Goal: Navigation & Orientation: Find specific page/section

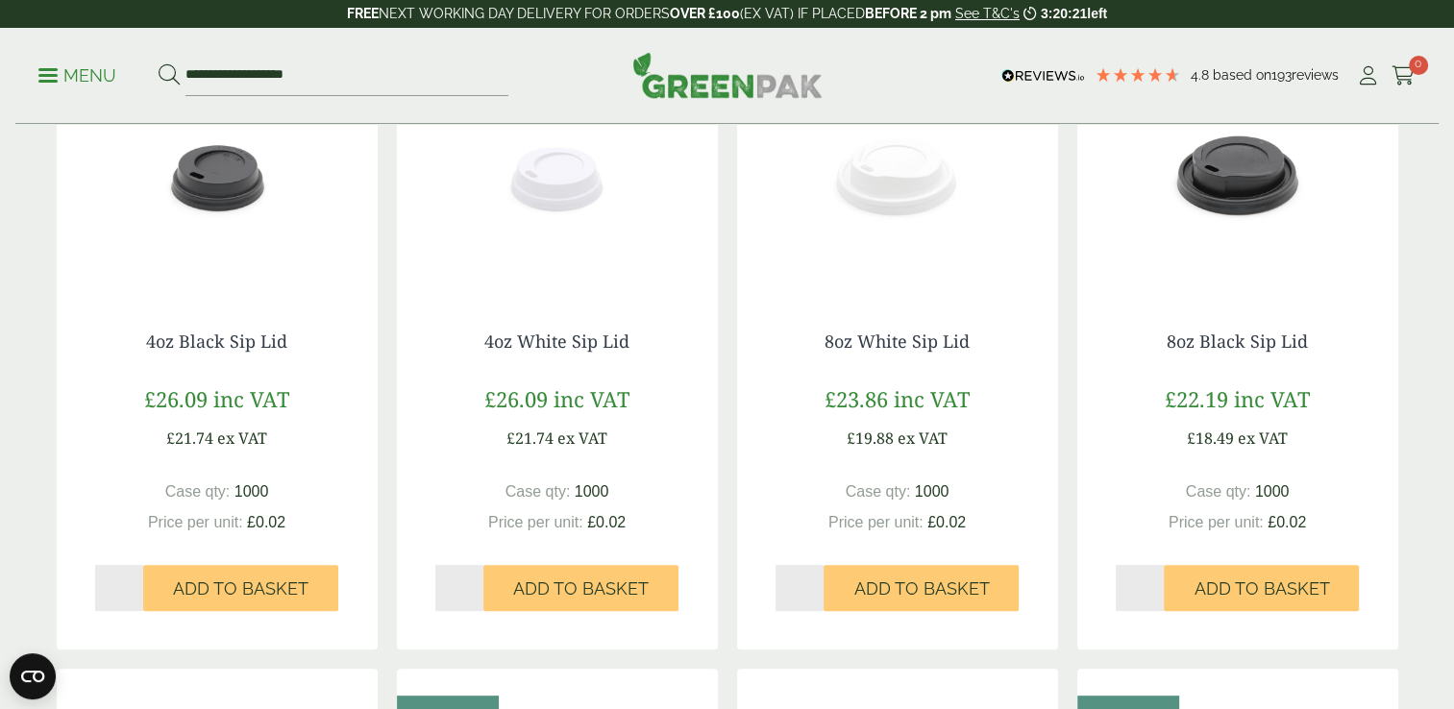
scroll to position [431, 0]
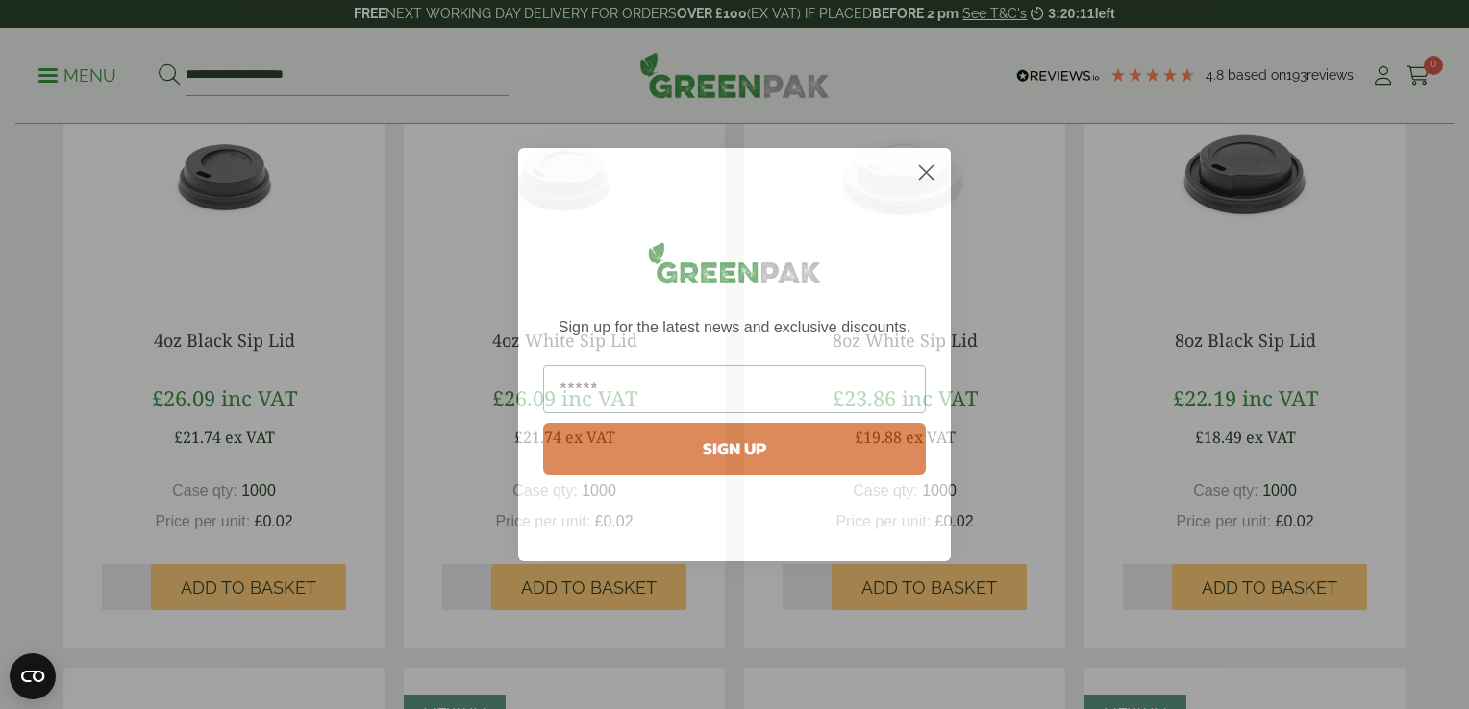
click at [941, 175] on circle "Close dialog" at bounding box center [926, 173] width 32 height 32
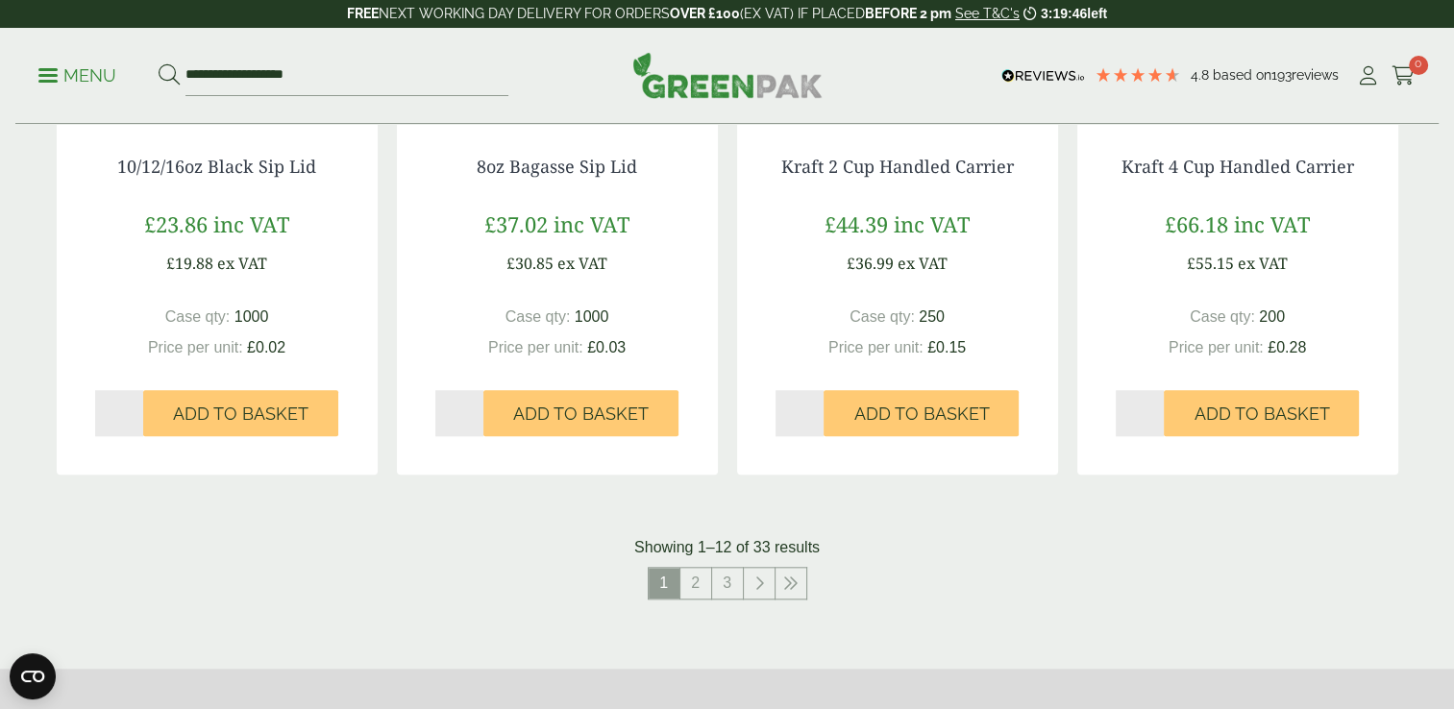
scroll to position [1918, 0]
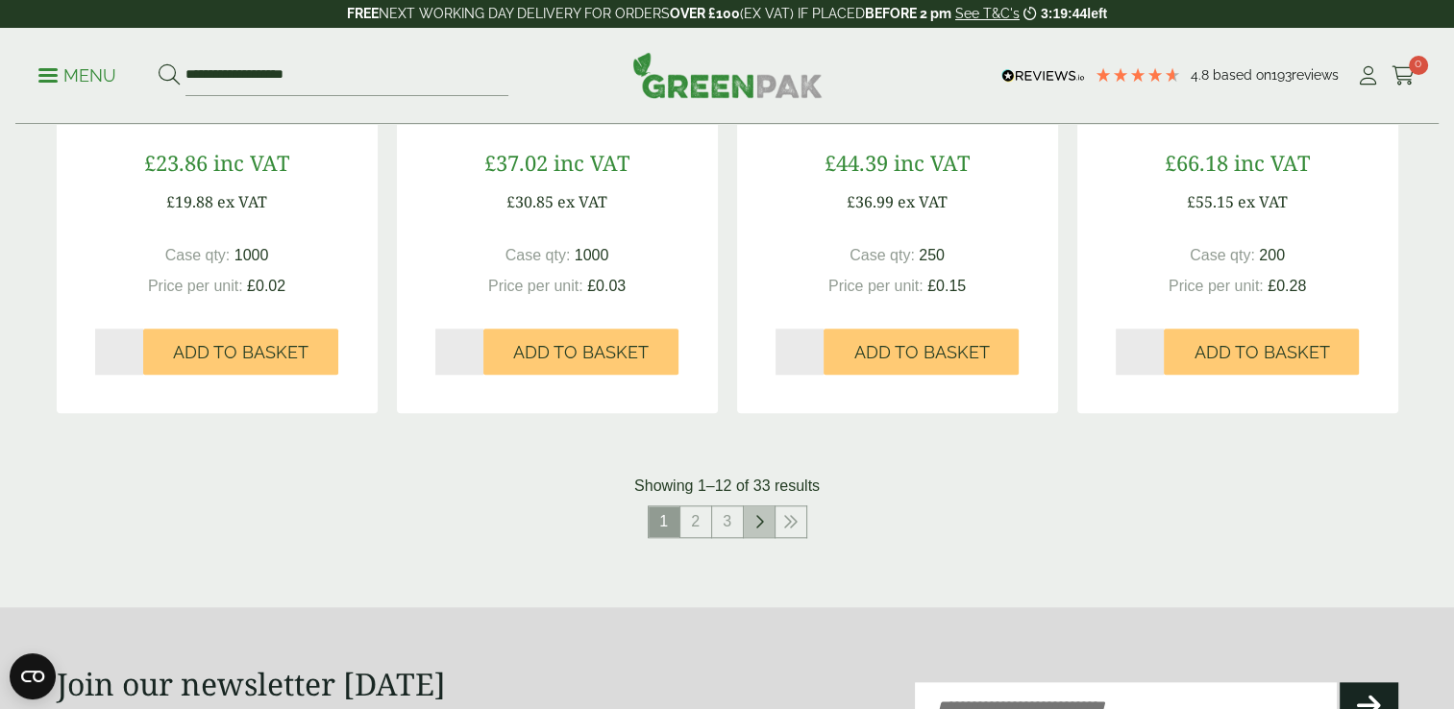
click at [757, 515] on icon at bounding box center [759, 521] width 10 height 15
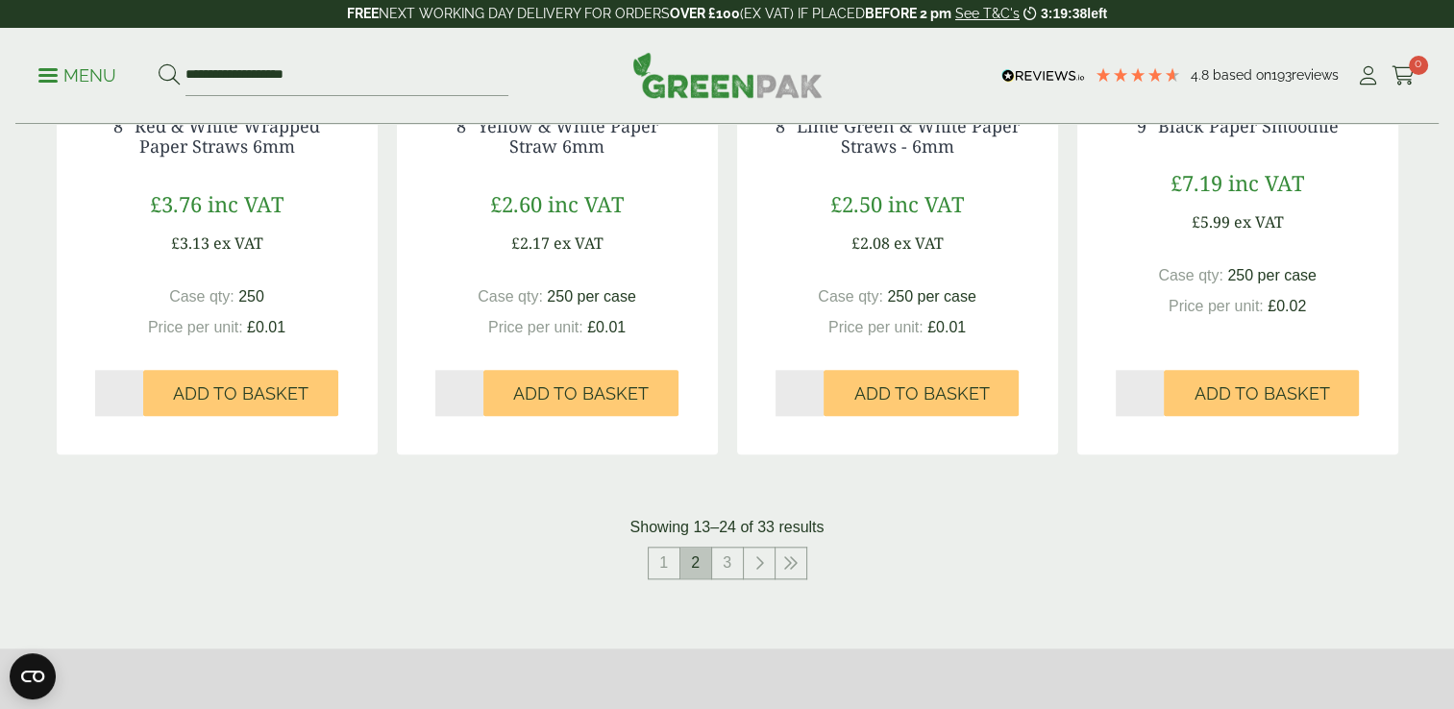
click at [696, 564] on span "2" at bounding box center [695, 563] width 31 height 31
click at [730, 559] on link "3" at bounding box center [727, 563] width 31 height 31
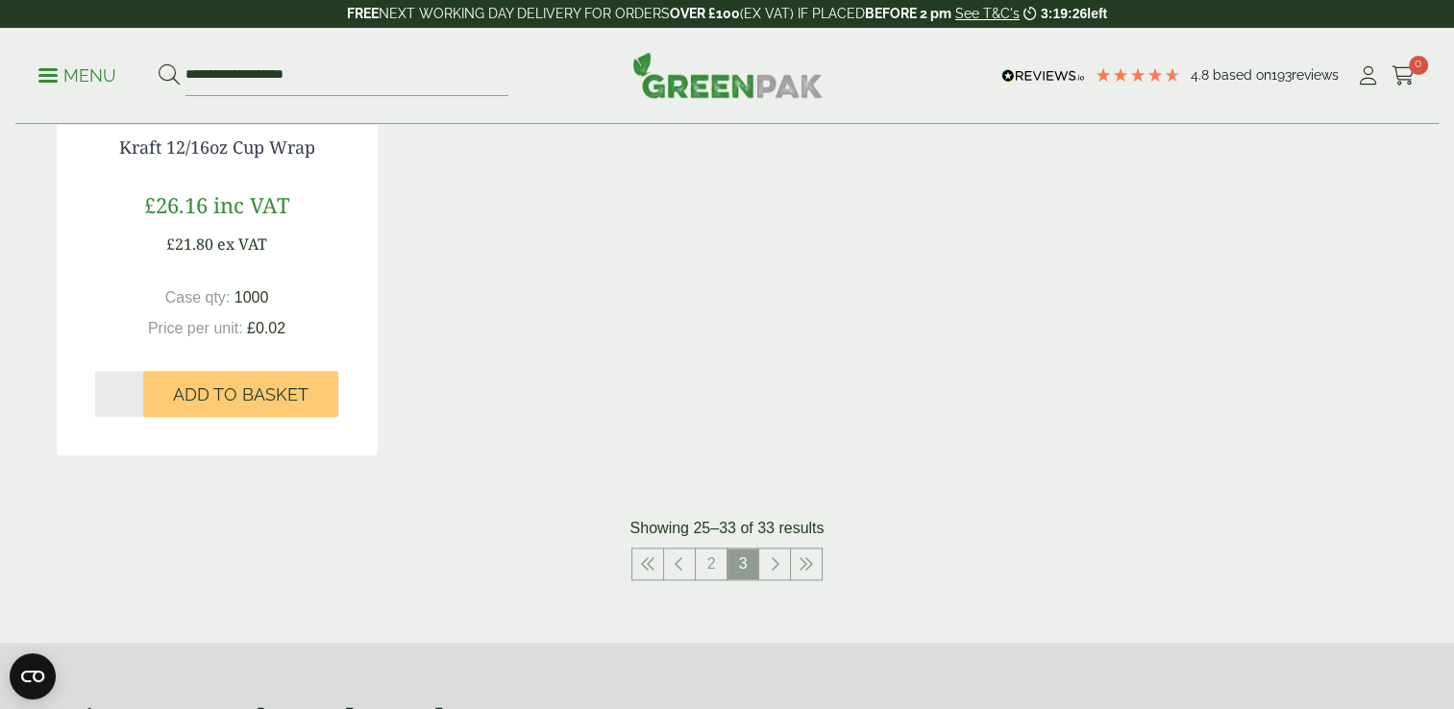
scroll to position [1893, 0]
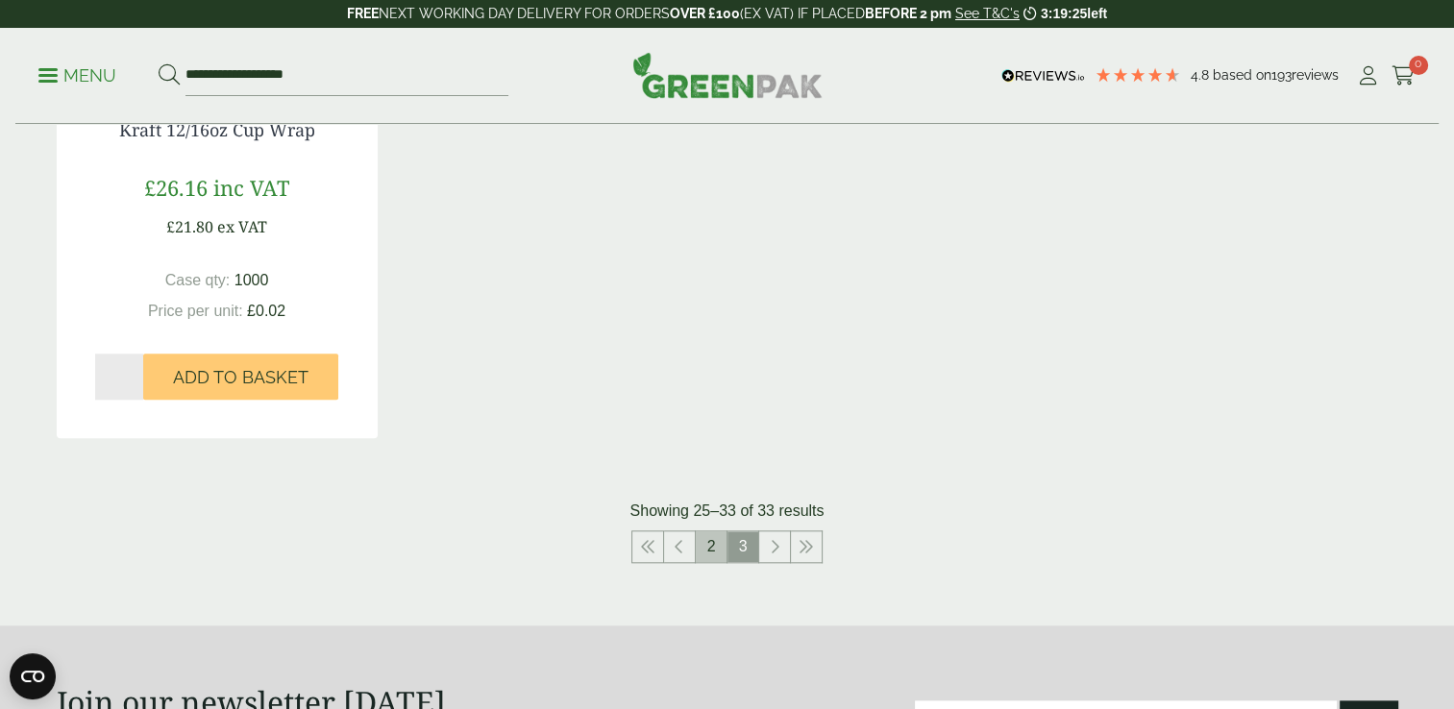
click at [712, 540] on link "2" at bounding box center [711, 546] width 31 height 31
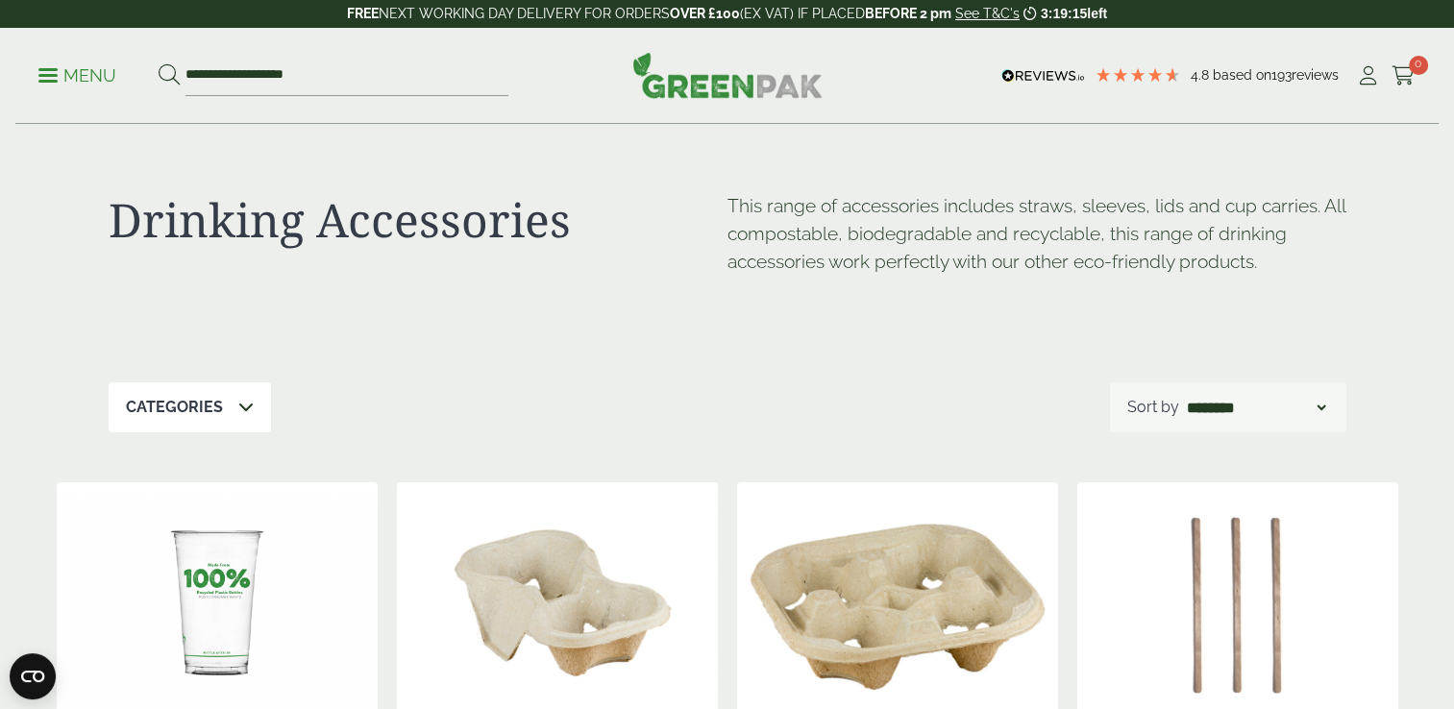
click at [64, 79] on p "Menu" at bounding box center [77, 75] width 78 height 23
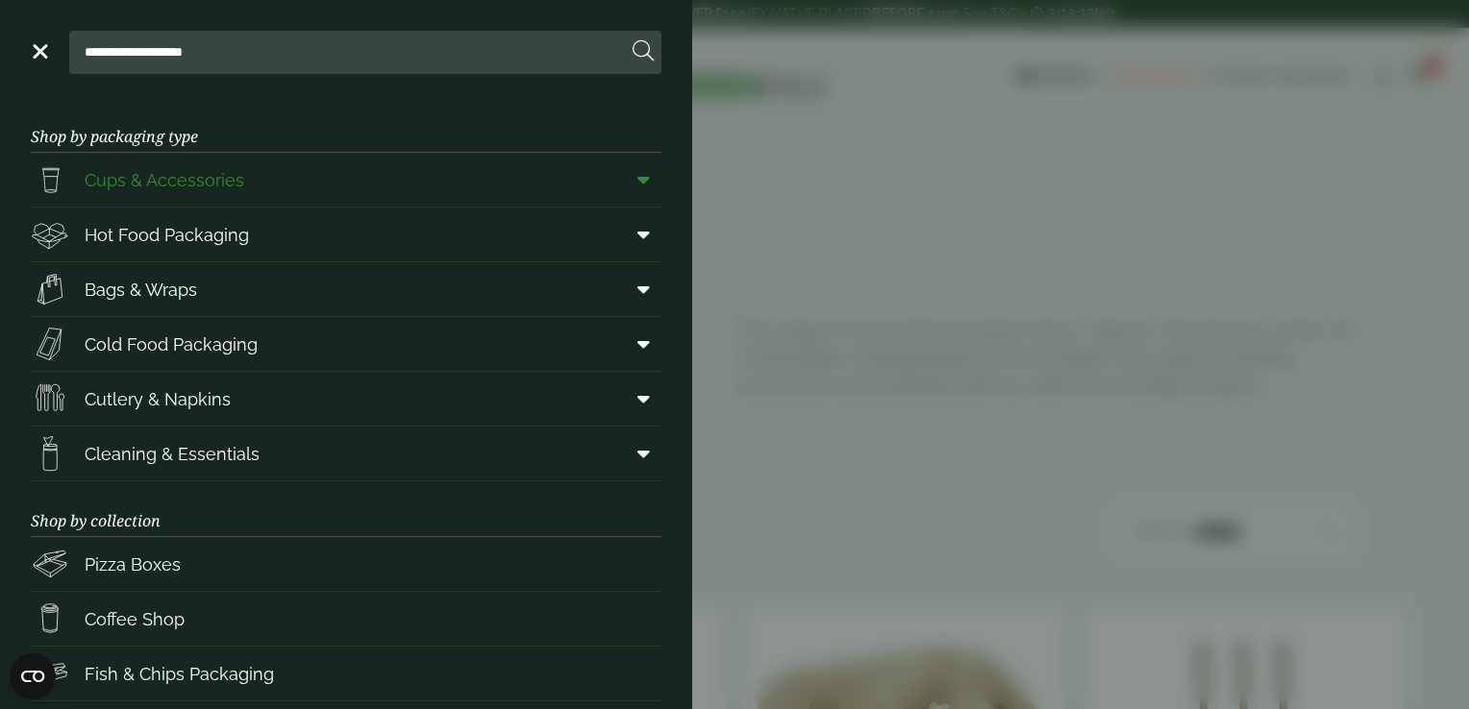
click at [154, 182] on span "Cups & Accessories" at bounding box center [165, 180] width 160 height 26
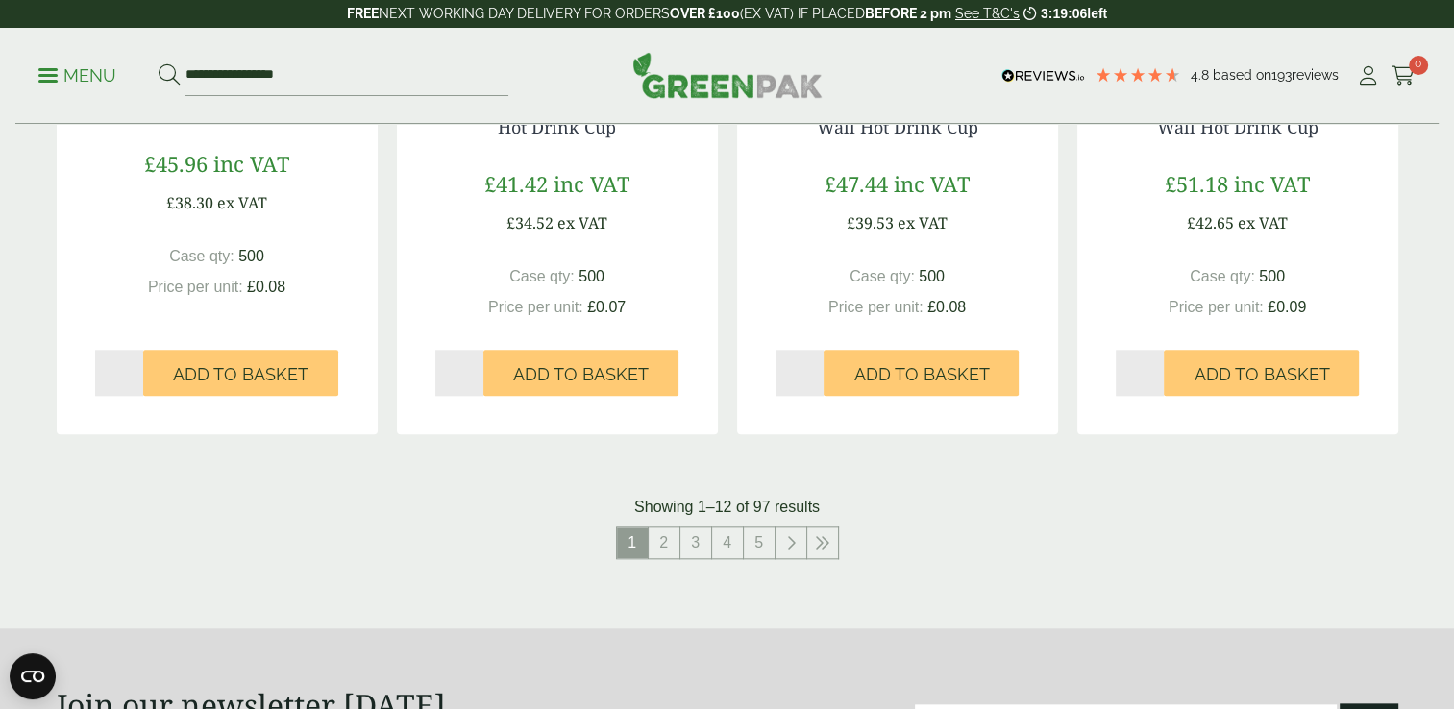
scroll to position [1993, 0]
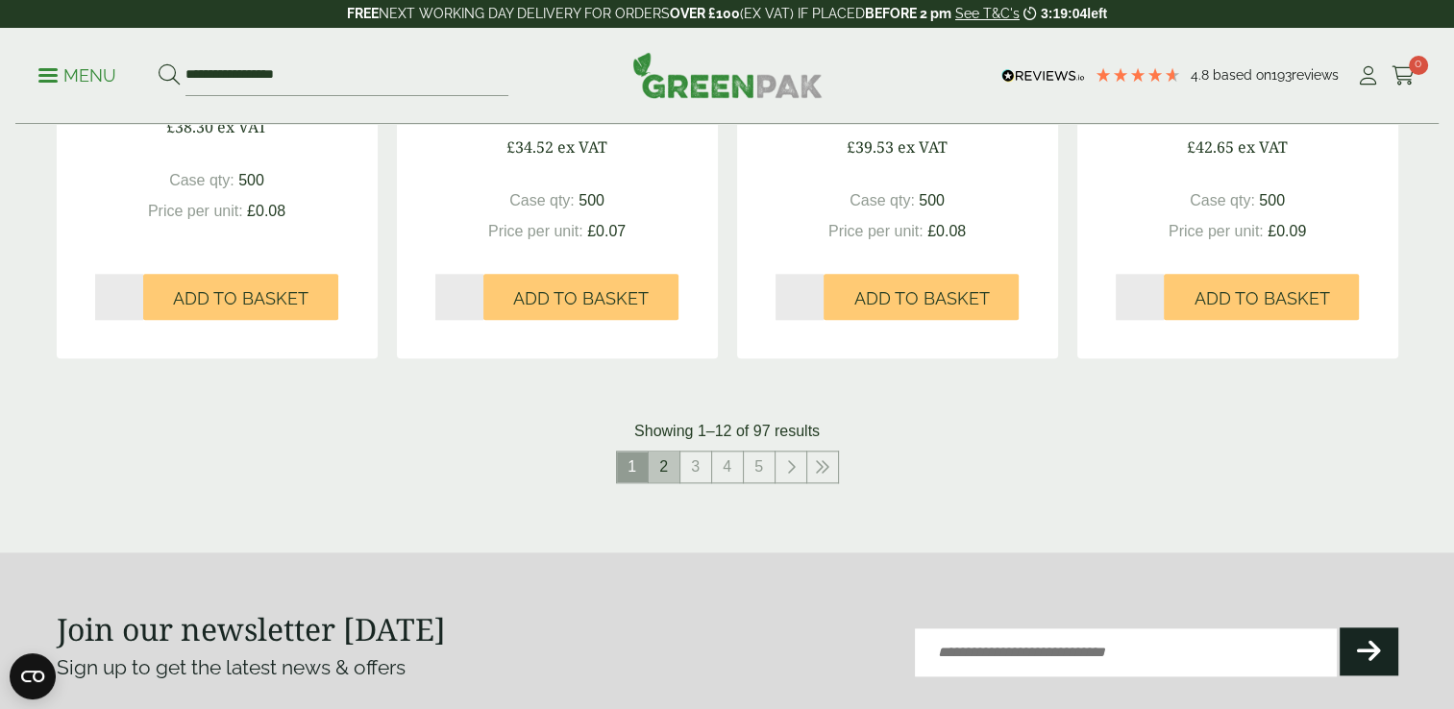
click at [667, 458] on link "2" at bounding box center [664, 467] width 31 height 31
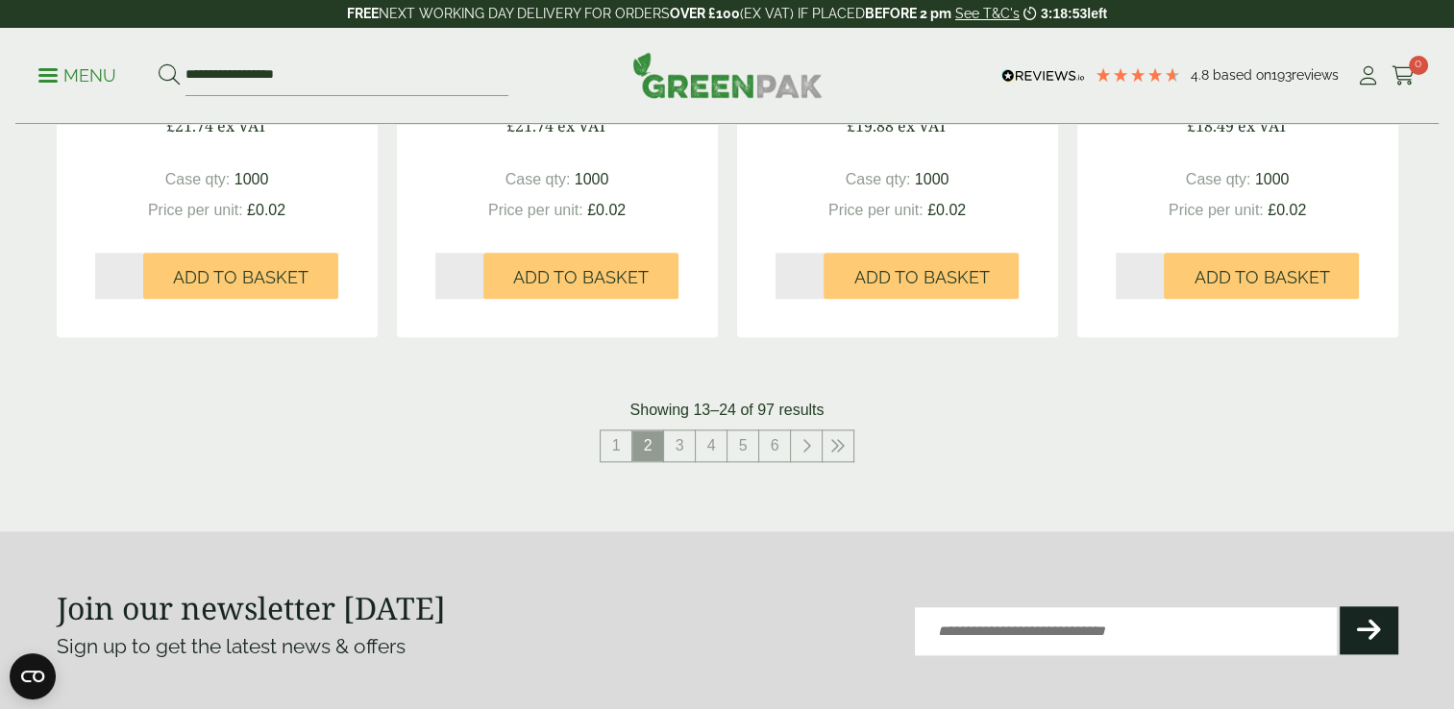
scroll to position [2034, 0]
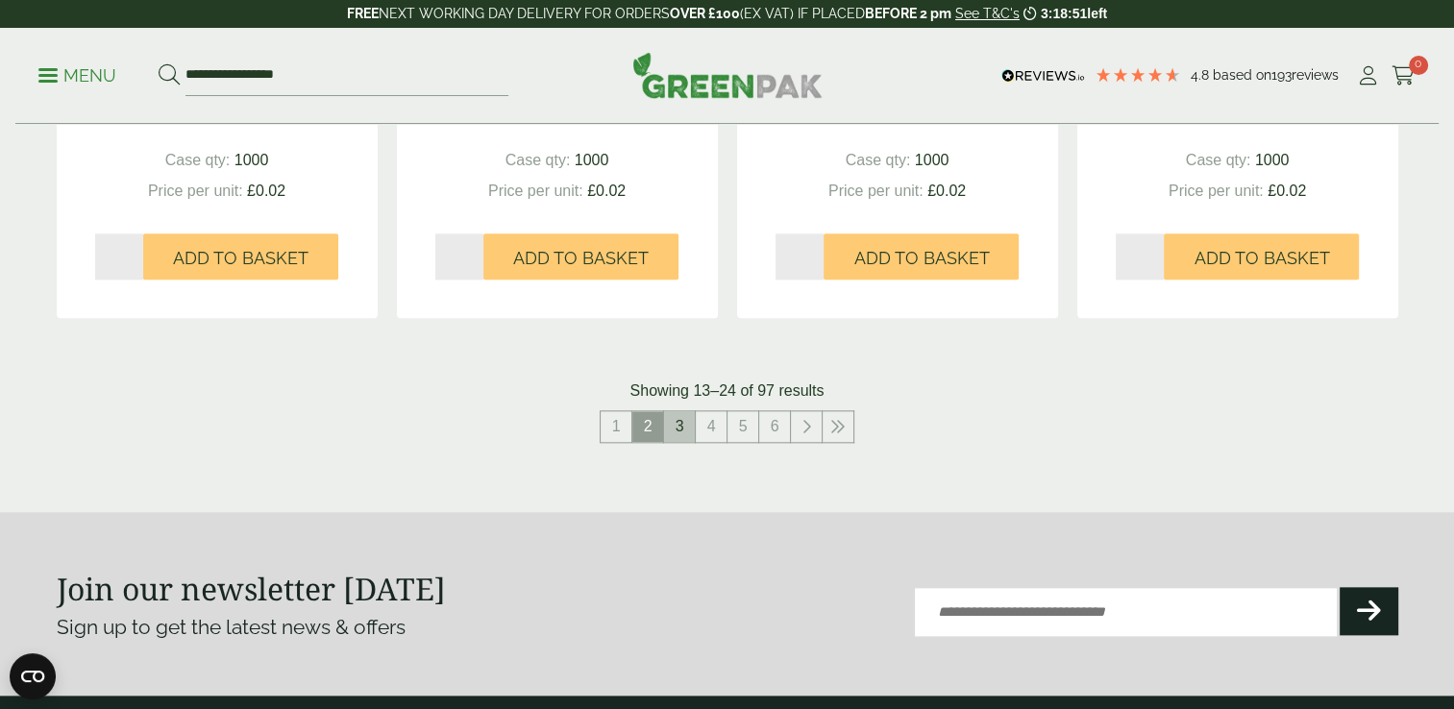
click at [686, 430] on link "3" at bounding box center [679, 426] width 31 height 31
